Goal: Navigation & Orientation: Find specific page/section

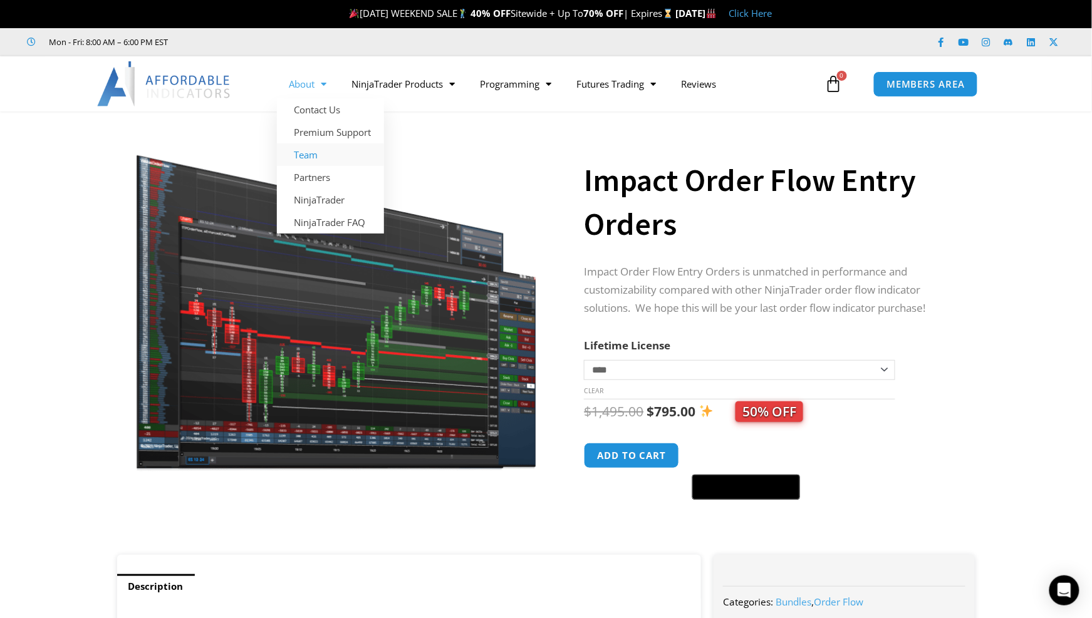
click at [310, 154] on link "Team" at bounding box center [330, 154] width 107 height 23
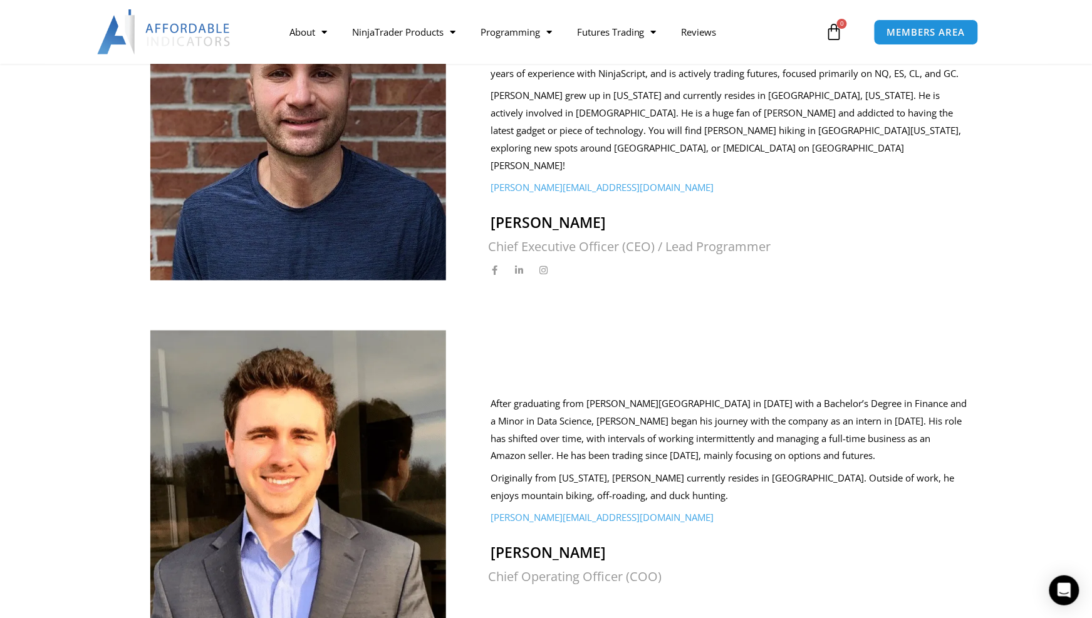
scroll to position [250, 0]
